Goal: Task Accomplishment & Management: Complete application form

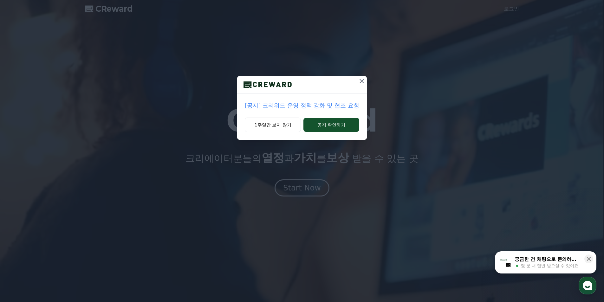
click at [363, 81] on icon at bounding box center [362, 81] width 8 height 8
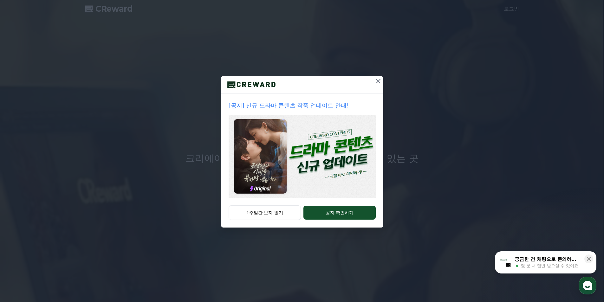
click at [381, 82] on icon at bounding box center [379, 81] width 8 height 8
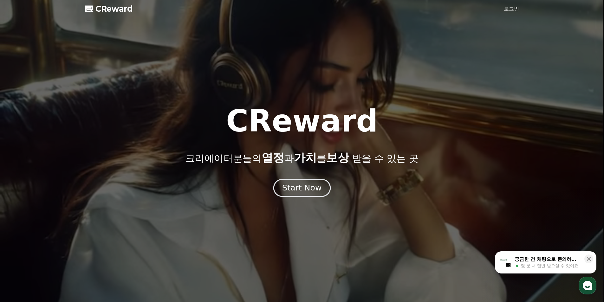
click at [312, 188] on div "Start Now" at bounding box center [301, 188] width 39 height 11
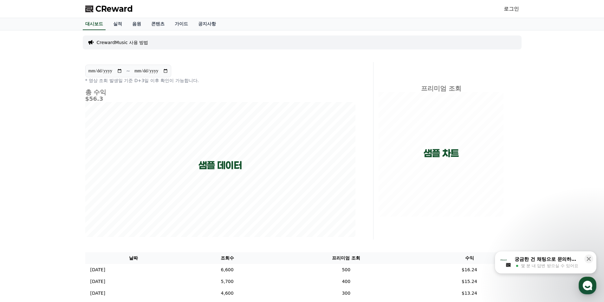
click at [504, 9] on div "CReward 로그인" at bounding box center [302, 9] width 444 height 18
click at [509, 9] on link "로그인" at bounding box center [511, 9] width 15 height 8
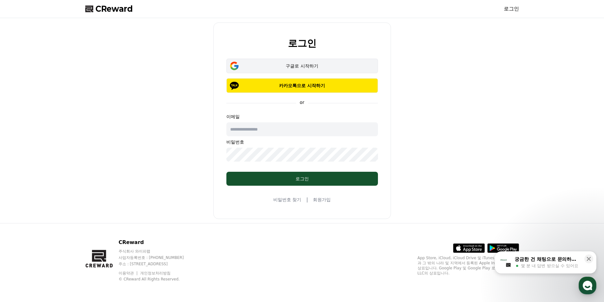
click at [289, 67] on div "구글로 시작하기" at bounding box center [302, 66] width 133 height 6
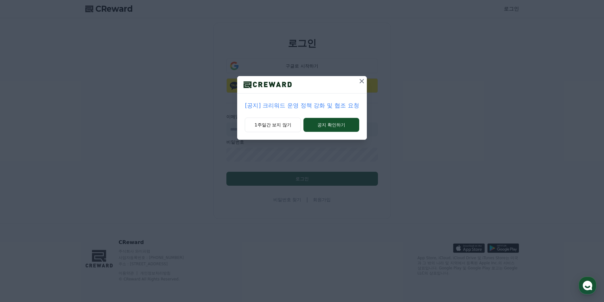
click at [362, 81] on icon at bounding box center [362, 81] width 4 height 4
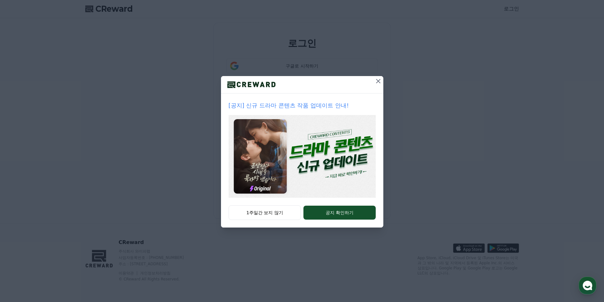
click at [379, 82] on icon at bounding box center [378, 81] width 4 height 4
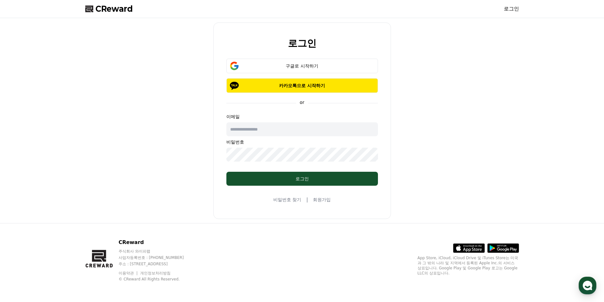
click at [279, 131] on input "text" at bounding box center [303, 129] width 152 height 14
type input "**********"
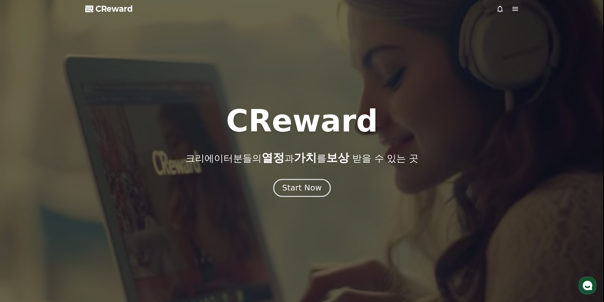
click at [299, 189] on div "Start Now" at bounding box center [301, 188] width 39 height 11
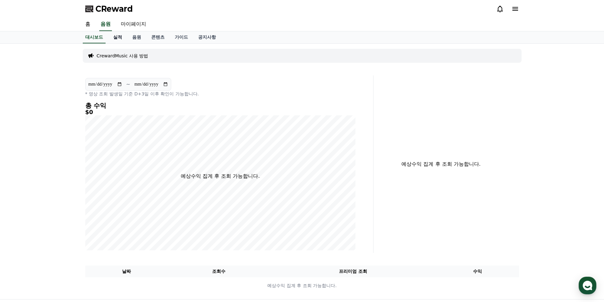
click at [121, 38] on link "실적" at bounding box center [117, 37] width 19 height 12
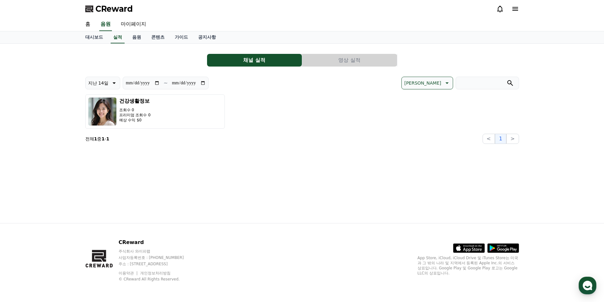
click at [517, 9] on icon at bounding box center [516, 9] width 6 height 4
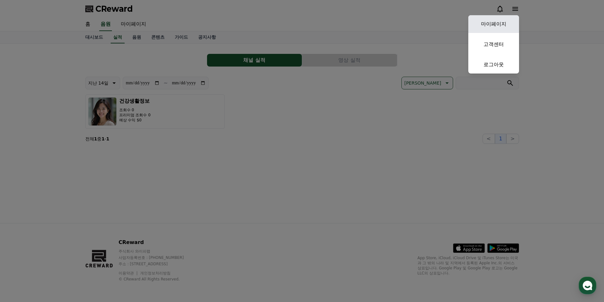
click at [494, 29] on link "마이페이지" at bounding box center [494, 24] width 51 height 18
select select "**********"
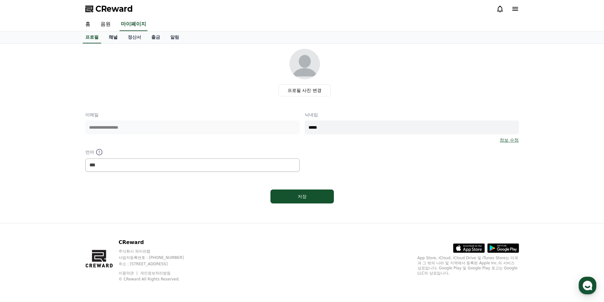
click at [114, 36] on link "채널" at bounding box center [113, 37] width 19 height 12
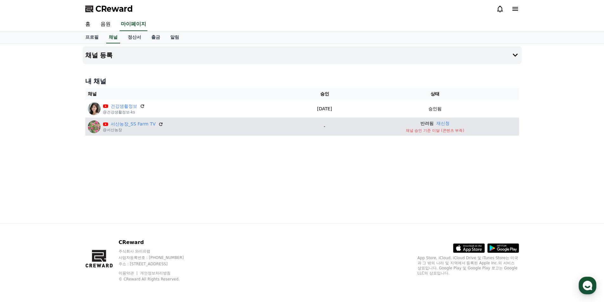
click at [428, 128] on td "반려됨 재신청 채널 승인 기준 미달 (콘텐츠 부족)" at bounding box center [435, 127] width 168 height 18
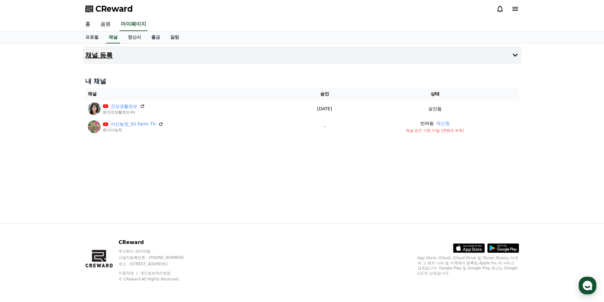
click at [101, 55] on h4 "채널 등록" at bounding box center [99, 55] width 28 height 7
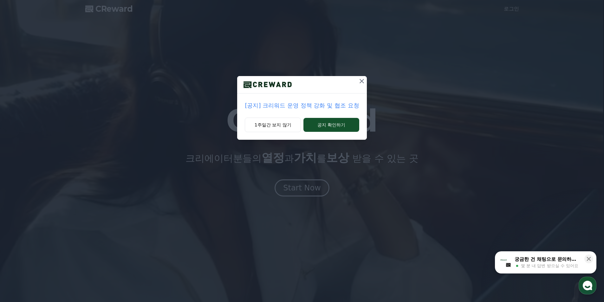
click at [360, 81] on icon at bounding box center [362, 81] width 8 height 8
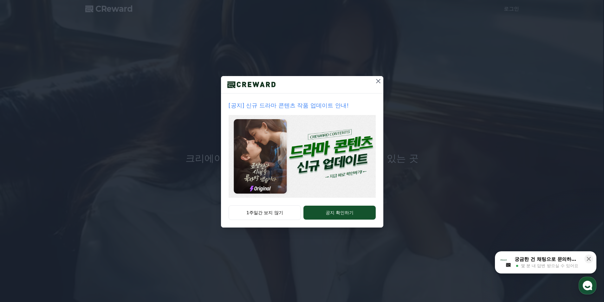
click at [379, 82] on icon at bounding box center [378, 81] width 4 height 4
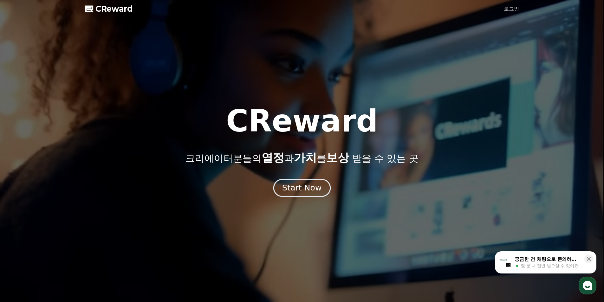
click at [302, 193] on div "Start Now" at bounding box center [301, 188] width 39 height 11
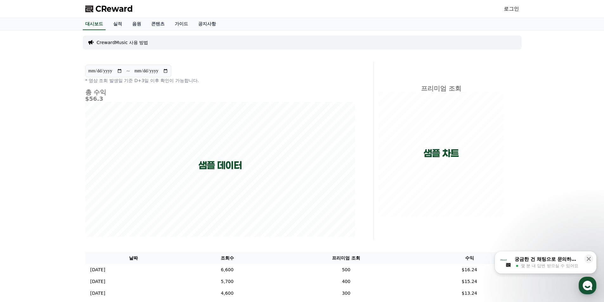
click at [512, 9] on link "로그인" at bounding box center [511, 9] width 15 height 8
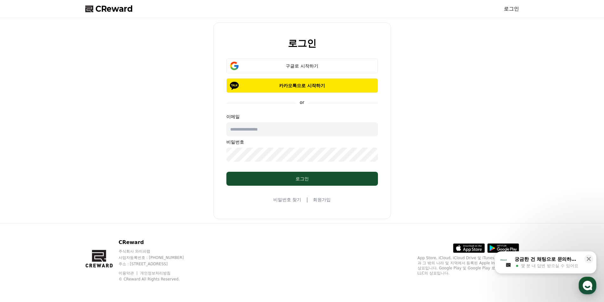
click at [273, 134] on input "text" at bounding box center [303, 129] width 152 height 14
type input "**********"
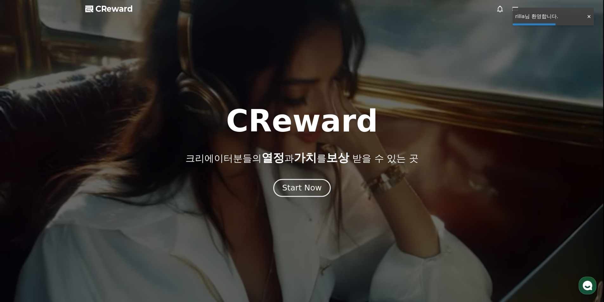
click at [290, 190] on div "Start Now" at bounding box center [301, 188] width 39 height 11
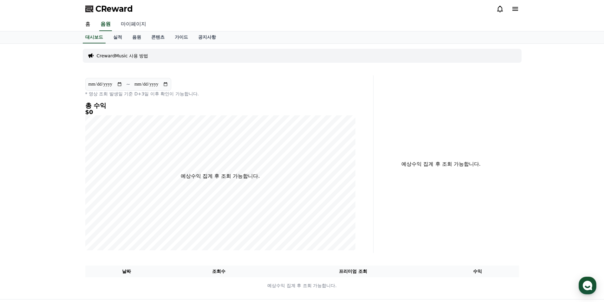
click at [126, 26] on link "마이페이지" at bounding box center [134, 24] width 36 height 13
select select "**********"
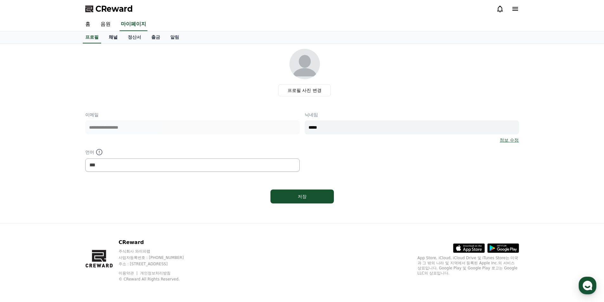
click at [113, 37] on link "채널" at bounding box center [113, 37] width 19 height 12
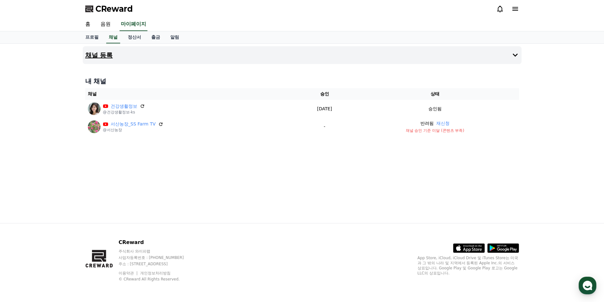
click at [104, 53] on h4 "채널 등록" at bounding box center [99, 55] width 28 height 7
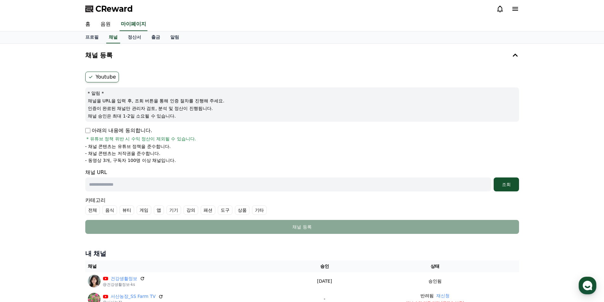
click at [113, 186] on input "text" at bounding box center [288, 185] width 406 height 14
paste input "**********"
type input "**********"
click at [90, 213] on label "전체" at bounding box center [92, 211] width 15 height 10
click at [502, 188] on button "조회" at bounding box center [506, 185] width 25 height 14
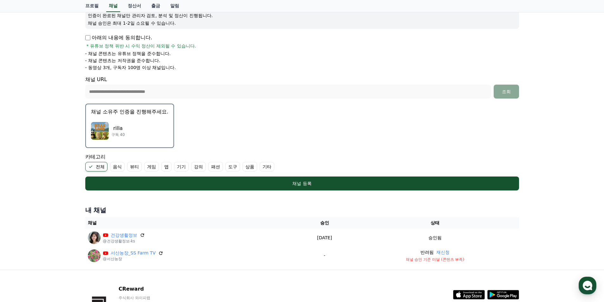
scroll to position [127, 0]
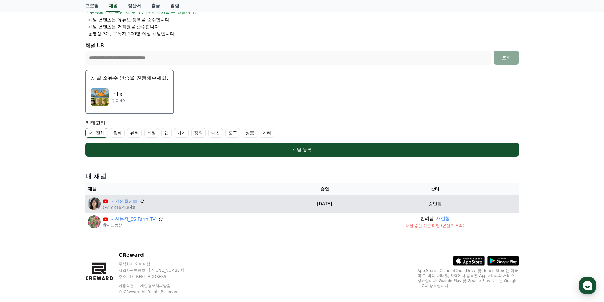
click at [126, 201] on link "건강생활정보" at bounding box center [124, 201] width 27 height 7
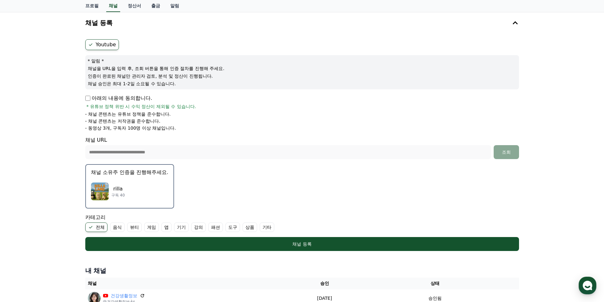
scroll to position [63, 0]
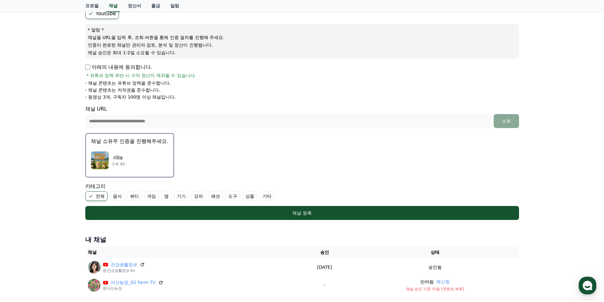
click at [137, 144] on p "채널 소유주 인증을 진행해주세요." at bounding box center [129, 142] width 77 height 8
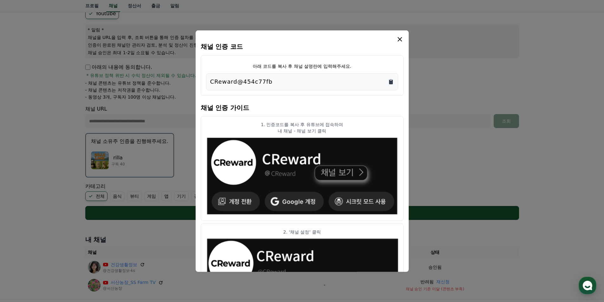
click at [391, 81] on icon "Copy to clipboard" at bounding box center [391, 81] width 4 height 5
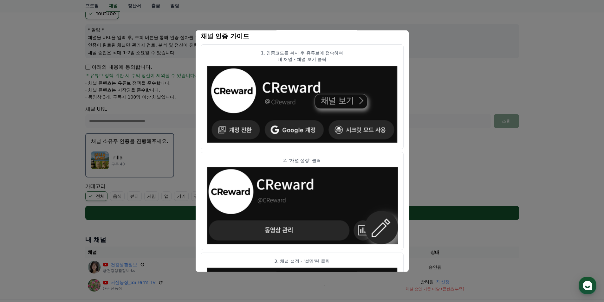
scroll to position [0, 0]
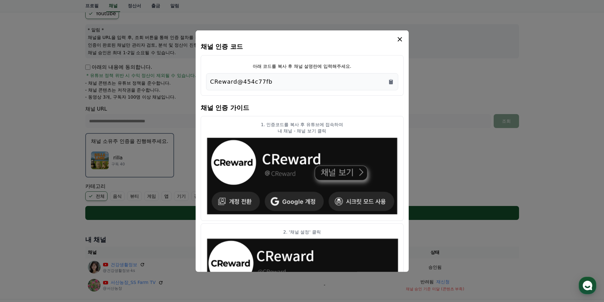
click at [400, 42] on icon "modal" at bounding box center [400, 39] width 8 height 8
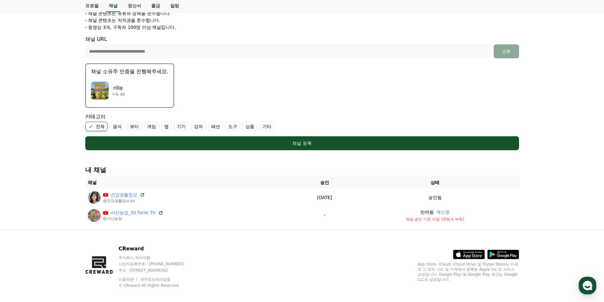
scroll to position [140, 0]
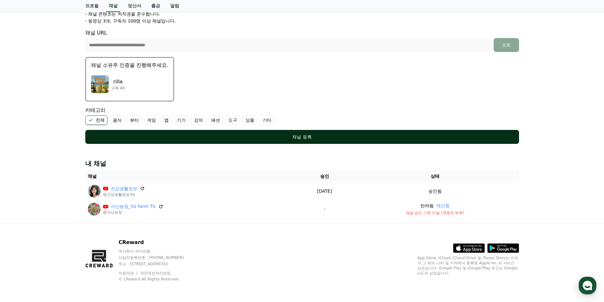
click at [296, 138] on div "채널 등록" at bounding box center [302, 137] width 409 height 6
